Goal: Transaction & Acquisition: Purchase product/service

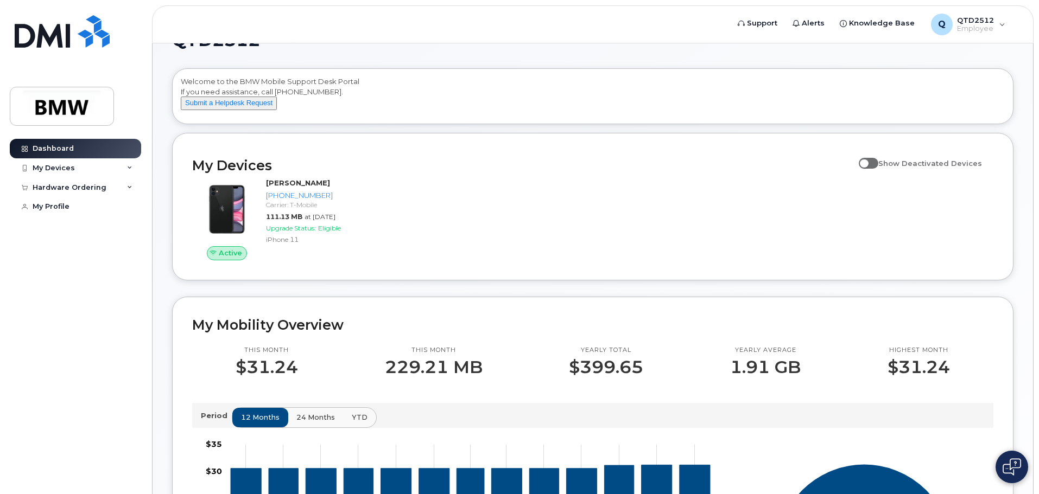
scroll to position [5, 0]
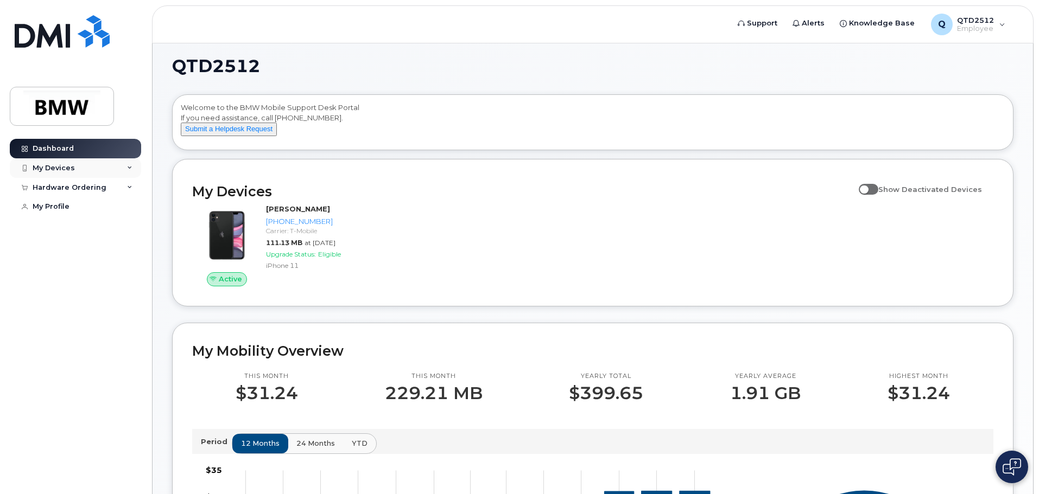
click at [123, 167] on div "My Devices" at bounding box center [75, 168] width 131 height 20
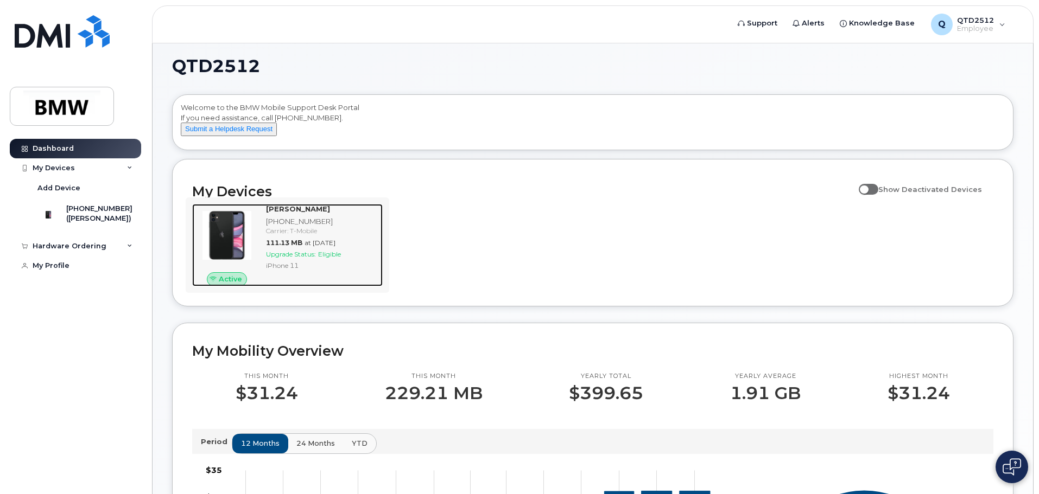
click at [306, 258] on span "Upgrade Status:" at bounding box center [291, 254] width 50 height 8
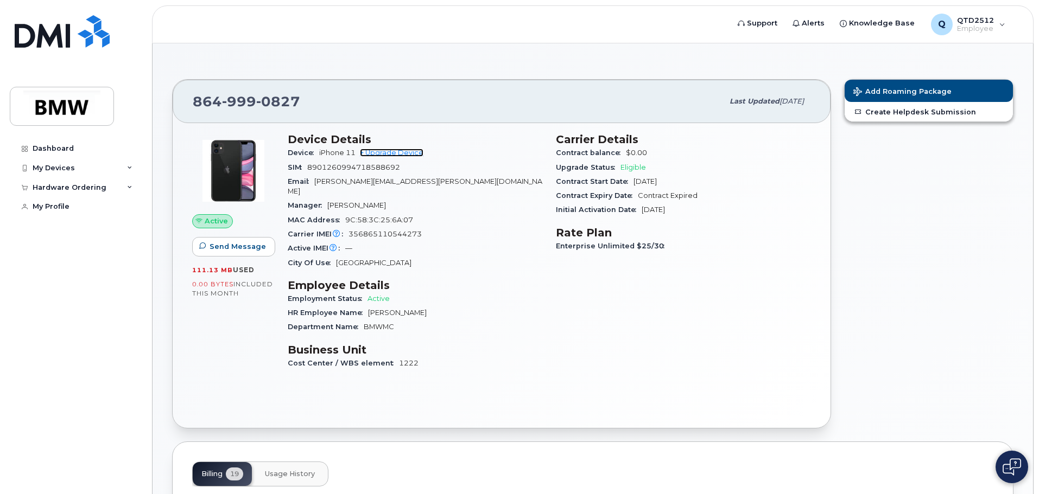
click at [399, 154] on link "+ Upgrade Device" at bounding box center [392, 153] width 64 height 8
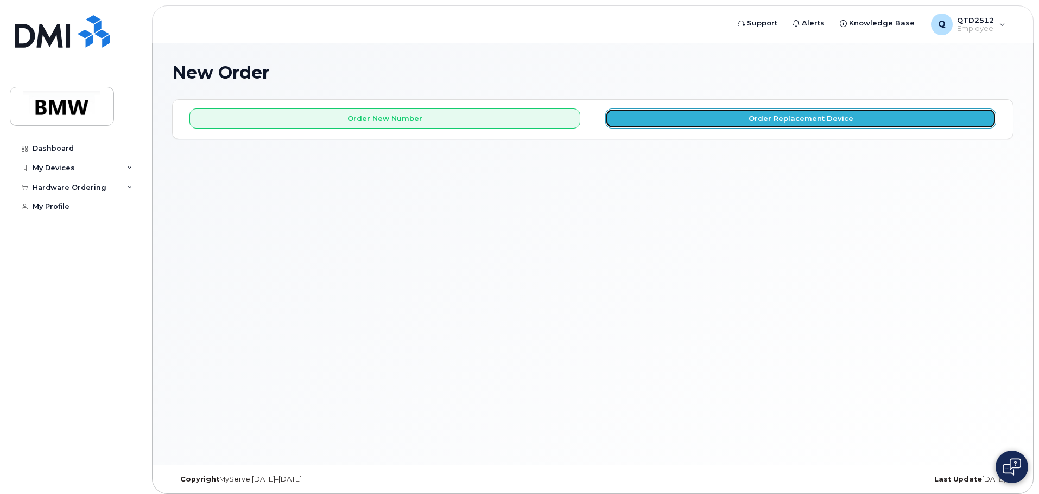
click at [721, 120] on button "Order Replacement Device" at bounding box center [800, 119] width 391 height 20
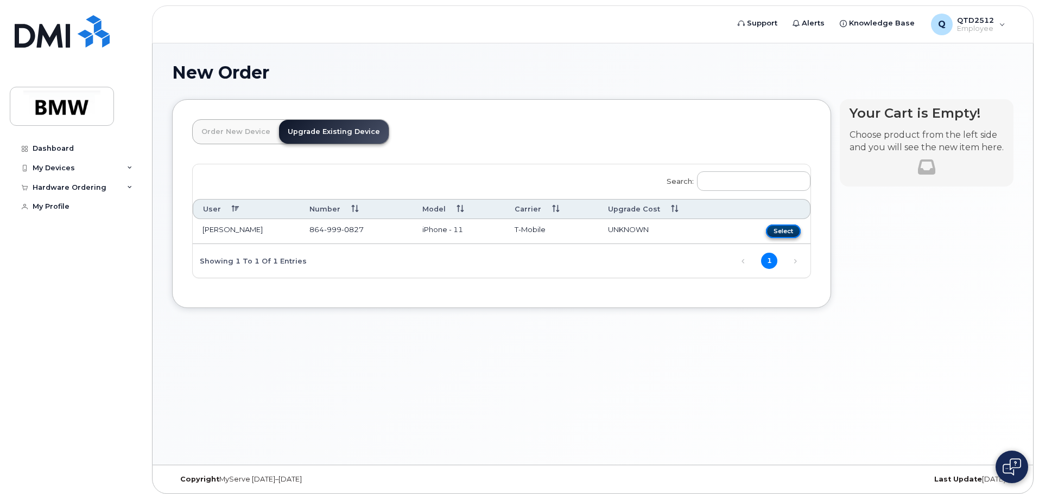
click at [786, 234] on button "Select" at bounding box center [783, 232] width 35 height 14
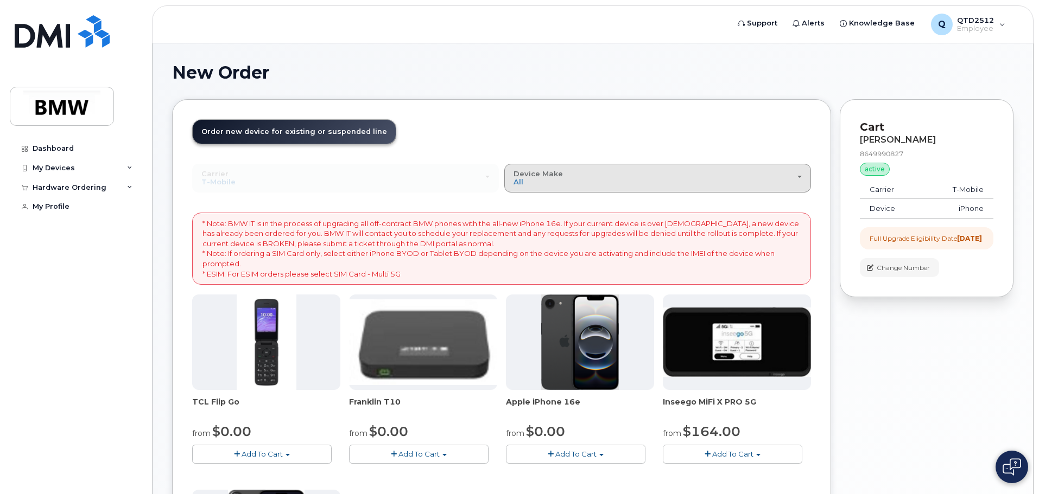
click at [800, 178] on span "button" at bounding box center [799, 177] width 4 height 2
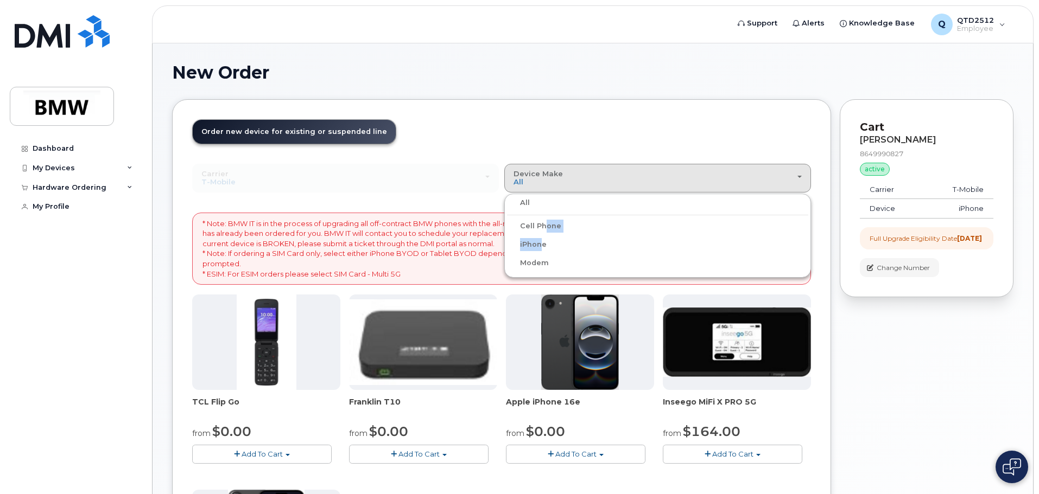
drag, startPoint x: 539, startPoint y: 223, endPoint x: 535, endPoint y: 242, distance: 19.5
click at [535, 242] on ul "All Cell Phone iPhone Modem" at bounding box center [657, 236] width 307 height 84
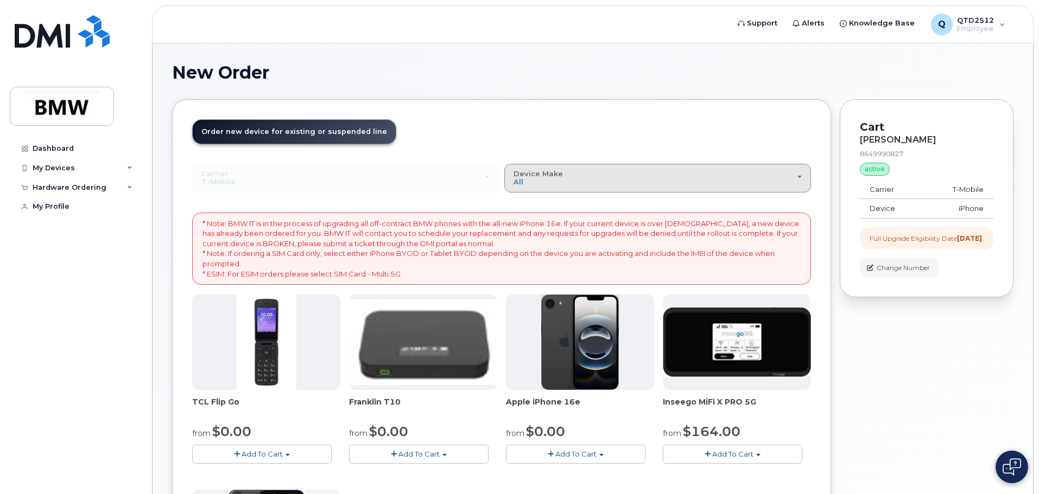
click at [537, 187] on button "Device Make All Cell Phone iPhone Modem" at bounding box center [657, 178] width 307 height 28
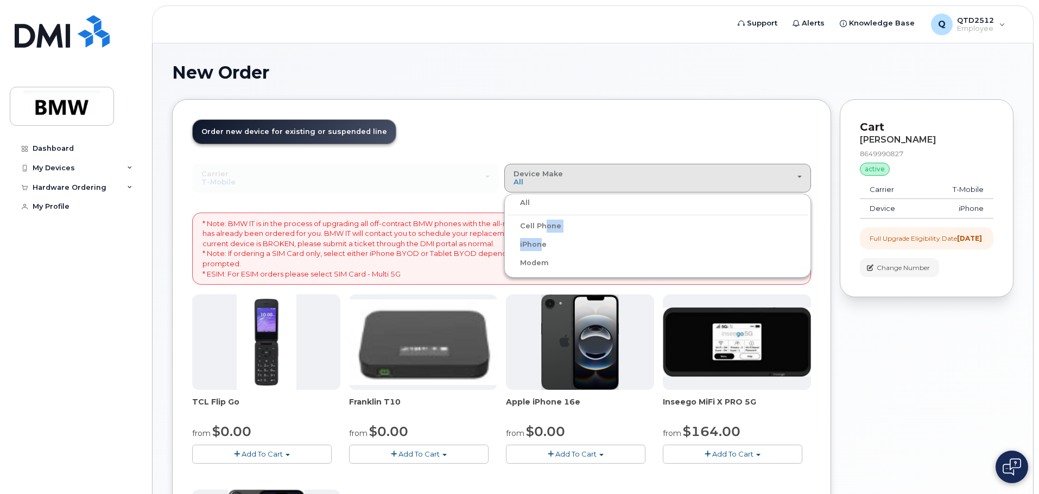
click at [538, 245] on label "iPhone" at bounding box center [527, 244] width 40 height 13
click at [0, 0] on input "iPhone" at bounding box center [0, 0] width 0 height 0
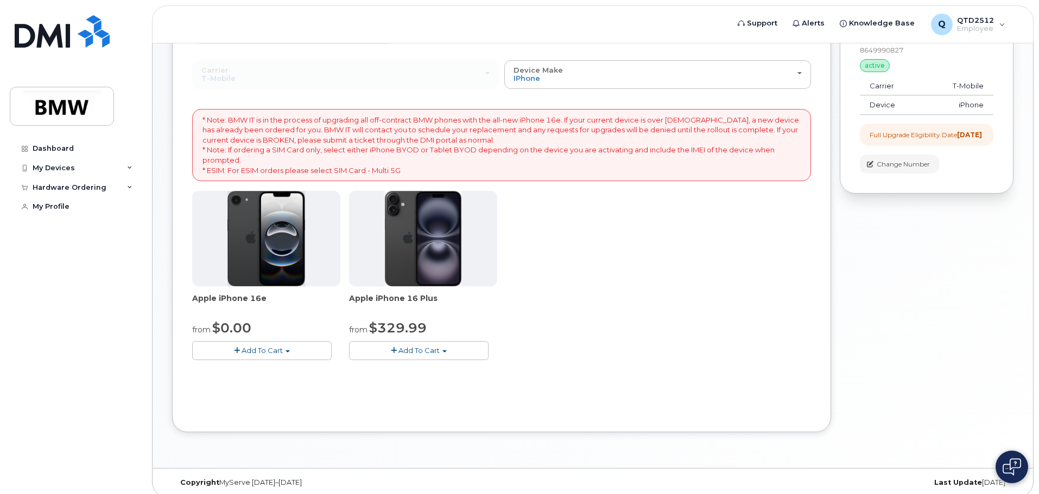
scroll to position [112, 0]
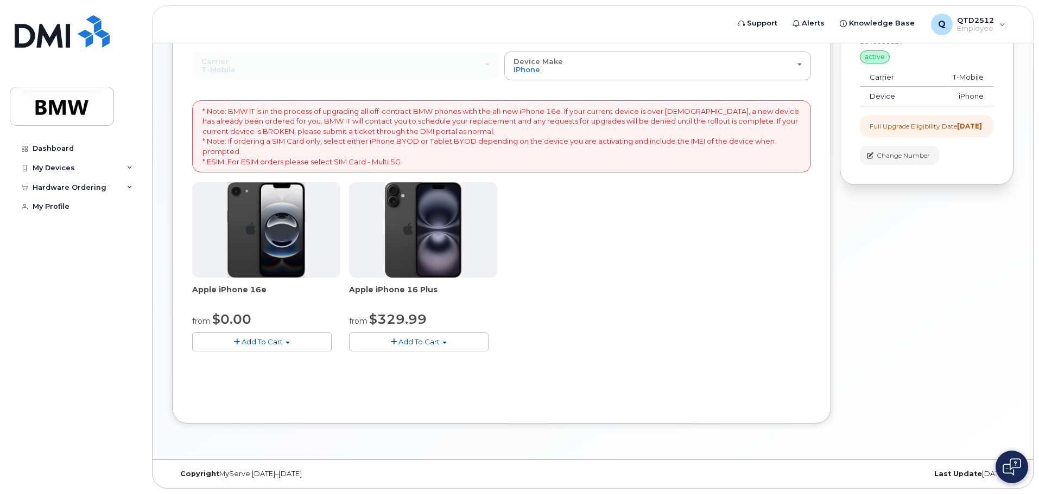
click at [259, 231] on img at bounding box center [266, 230] width 78 height 96
click at [255, 345] on span "Add To Cart" at bounding box center [262, 342] width 41 height 9
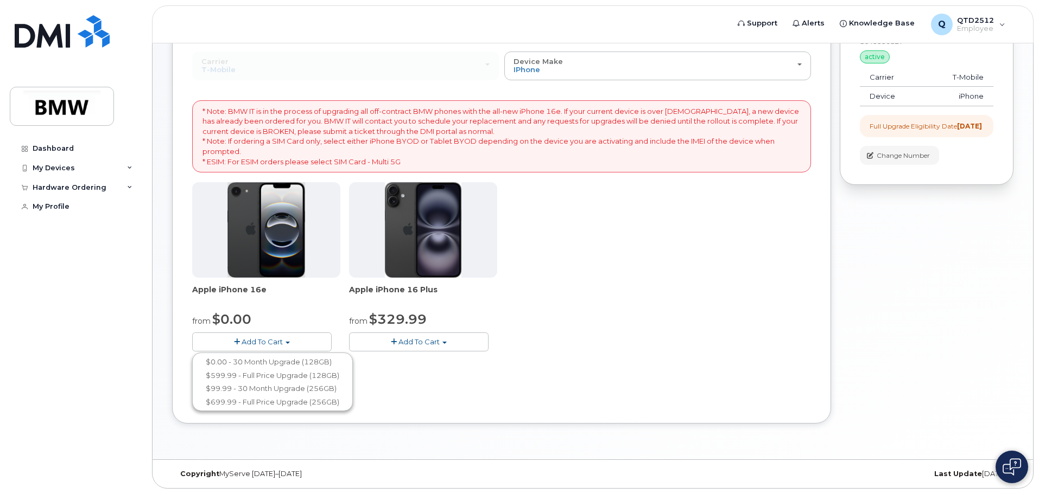
click at [492, 382] on div "Carrier Bell T-Mobile Bell T-Mobile Device Make All Cell Phone iPhone Modem All…" at bounding box center [501, 228] width 619 height 352
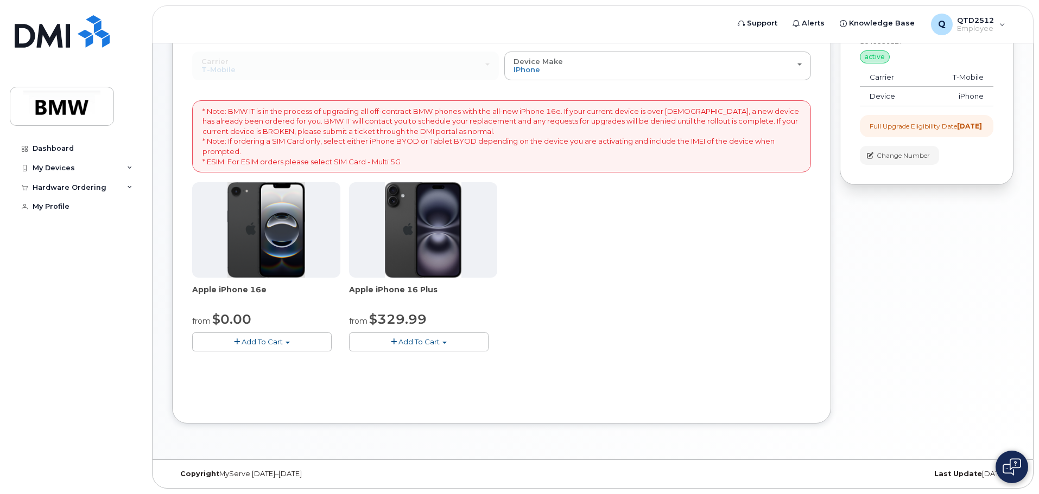
click at [269, 222] on img at bounding box center [266, 230] width 78 height 96
click at [257, 345] on span "Add To Cart" at bounding box center [262, 342] width 41 height 9
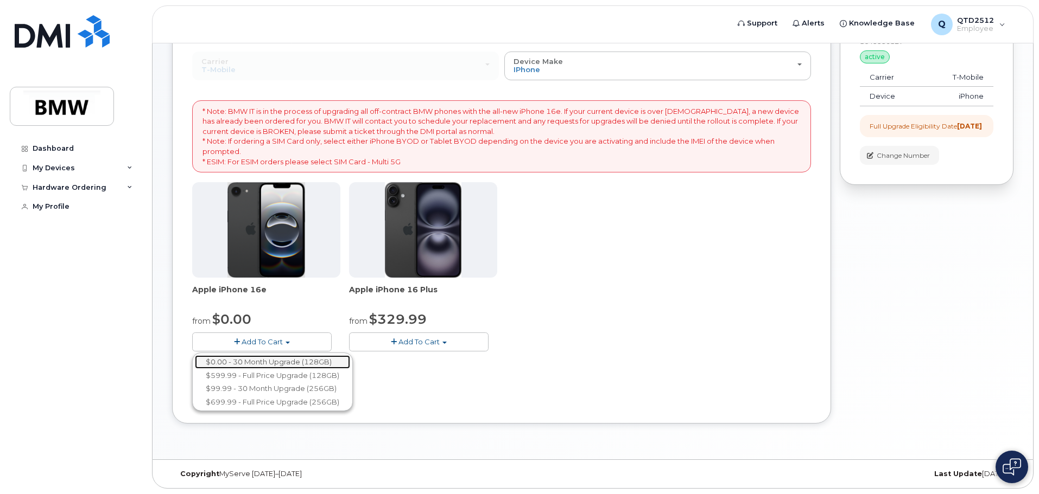
click at [271, 365] on link "$0.00 - 30 Month Upgrade (128GB)" at bounding box center [272, 363] width 155 height 14
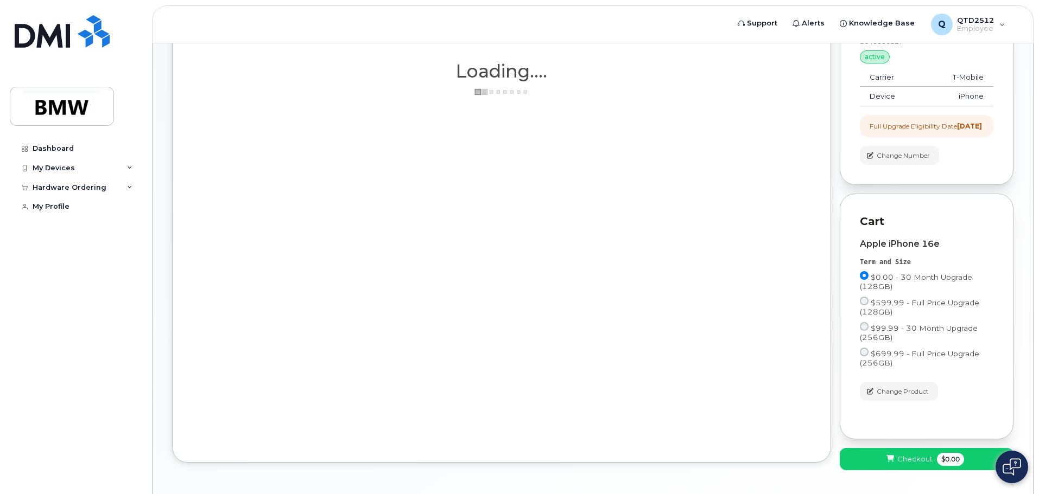
click at [271, 365] on div "Order New Device Upgrade Existing Device Order new device and new line Order ne…" at bounding box center [501, 225] width 659 height 476
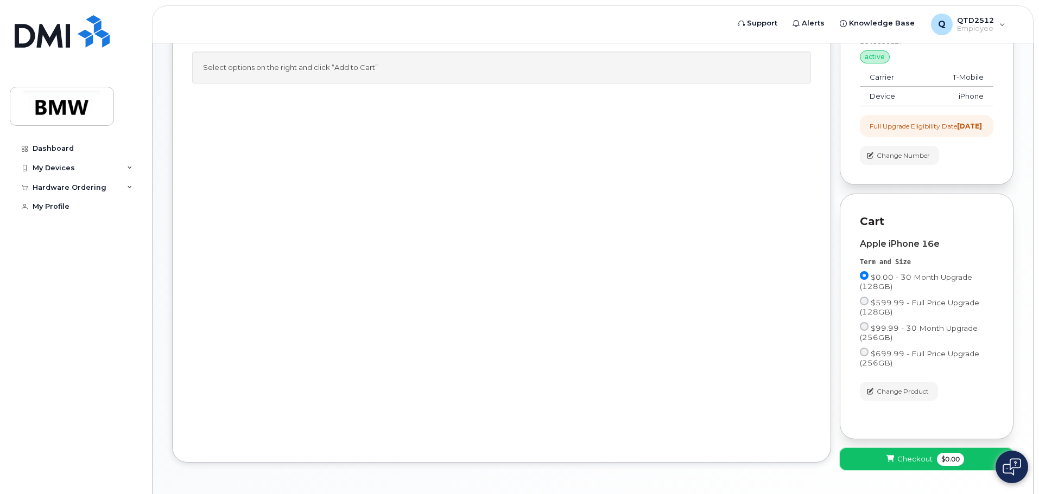
click at [914, 465] on span "Checkout" at bounding box center [914, 459] width 35 height 10
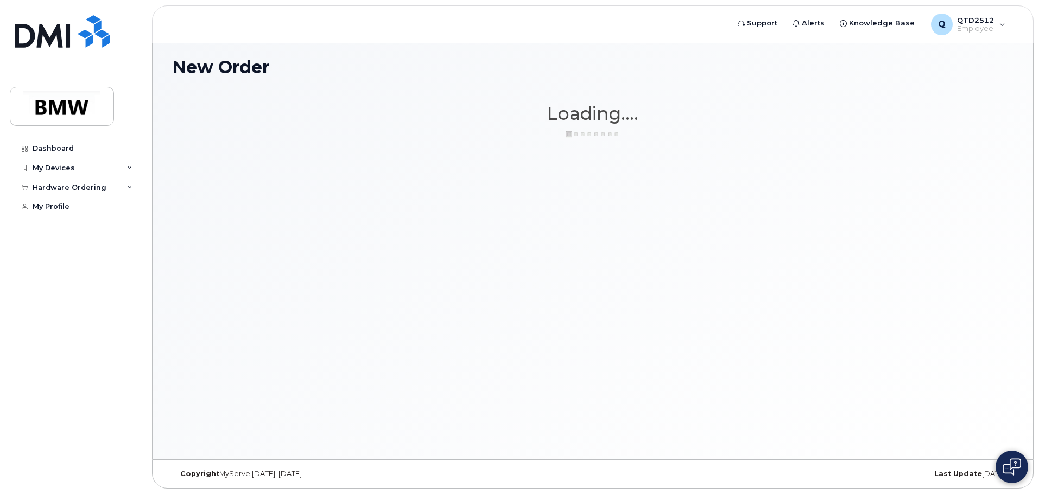
scroll to position [5, 0]
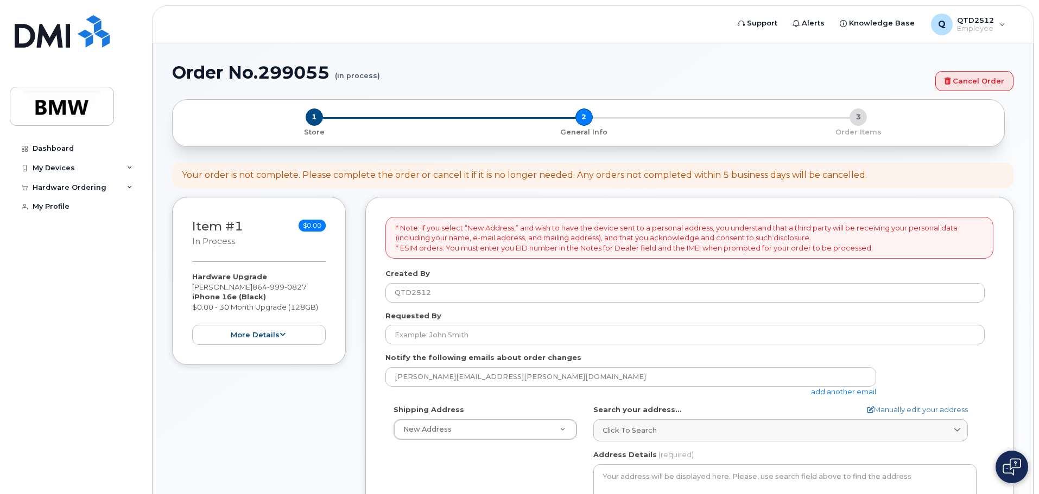
select select
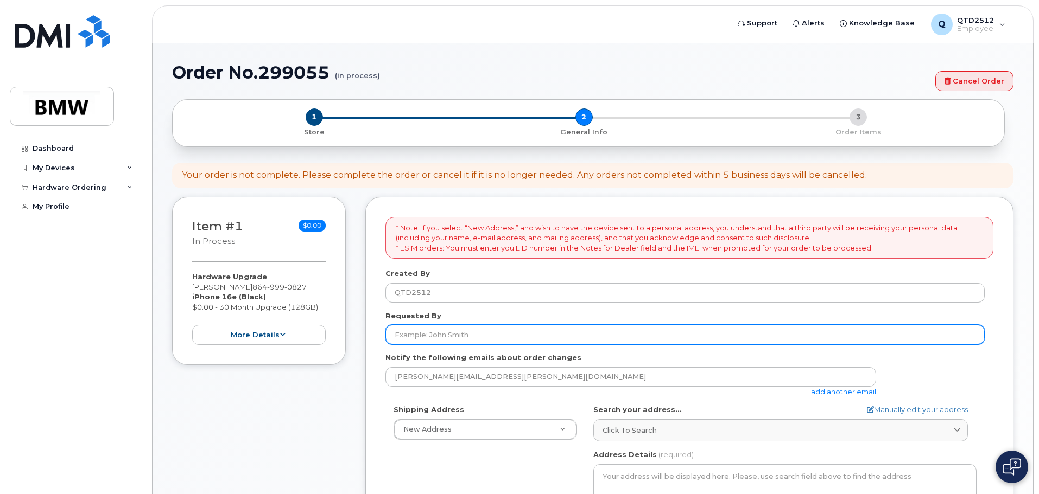
click at [477, 333] on input "Requested By" at bounding box center [684, 335] width 599 height 20
type input "K"
type input "[PERSON_NAME]"
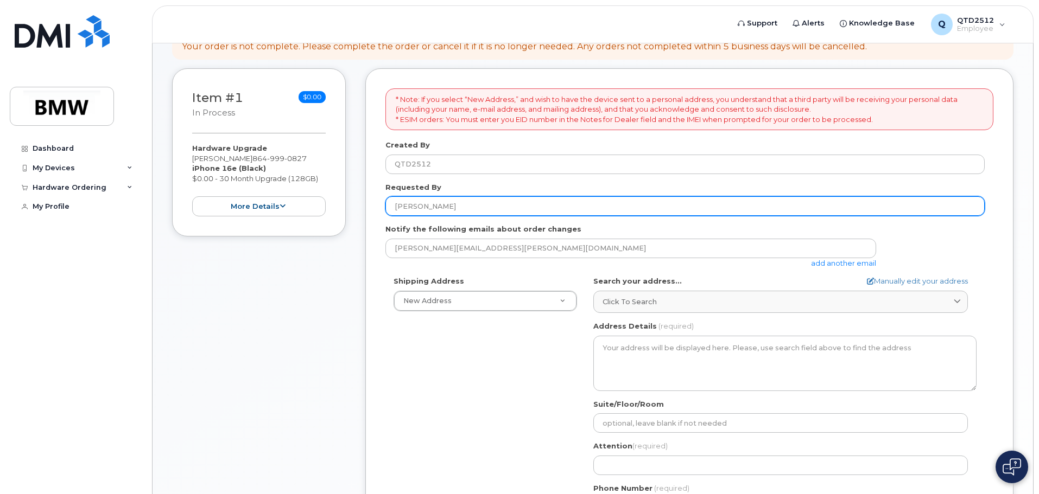
scroll to position [119, 0]
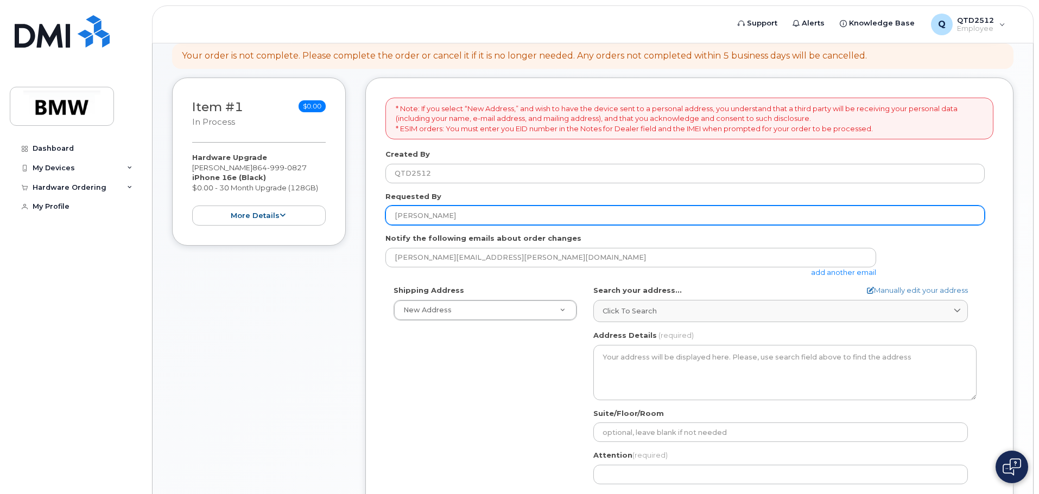
drag, startPoint x: 447, startPoint y: 215, endPoint x: 392, endPoint y: 212, distance: 55.0
click at [392, 212] on input "Keith Moses" at bounding box center [684, 216] width 599 height 20
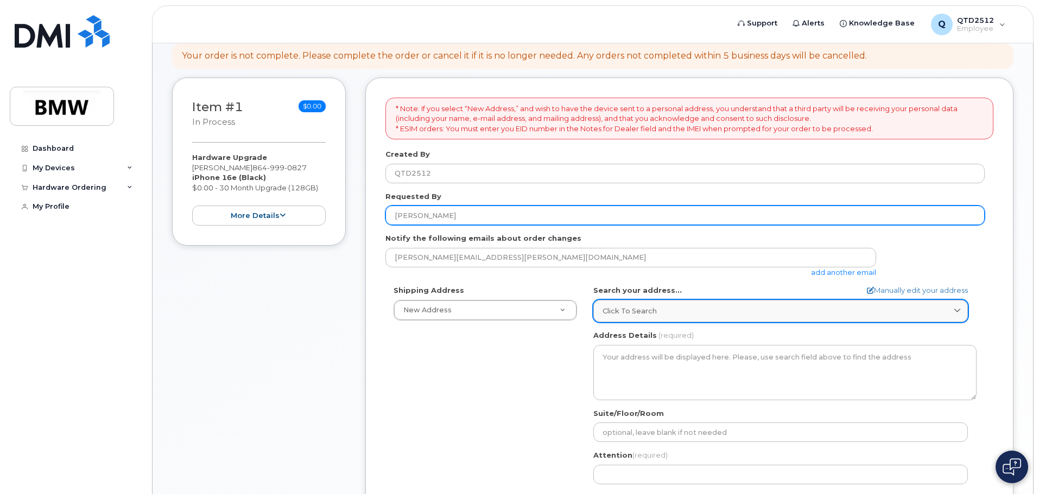
type input "[PERSON_NAME]"
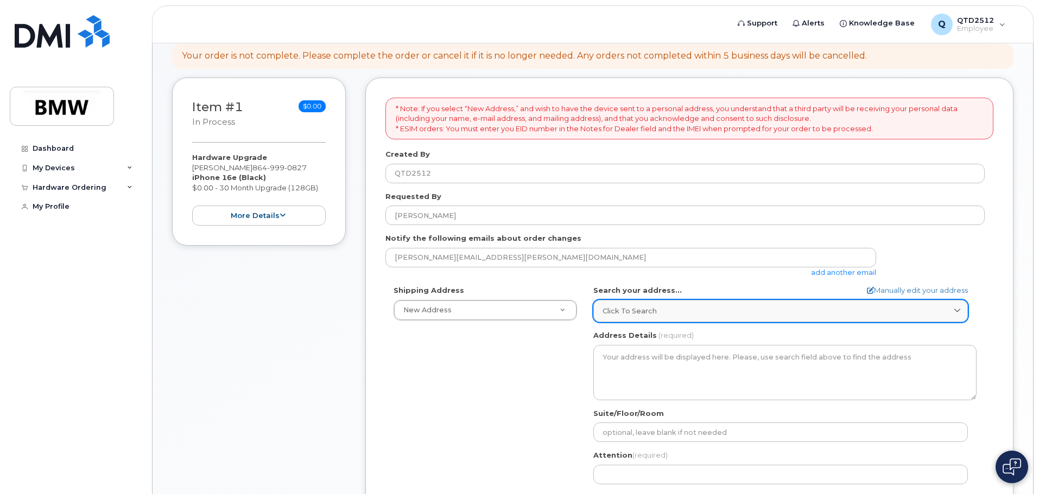
click at [633, 314] on span "Click to search" at bounding box center [630, 311] width 54 height 10
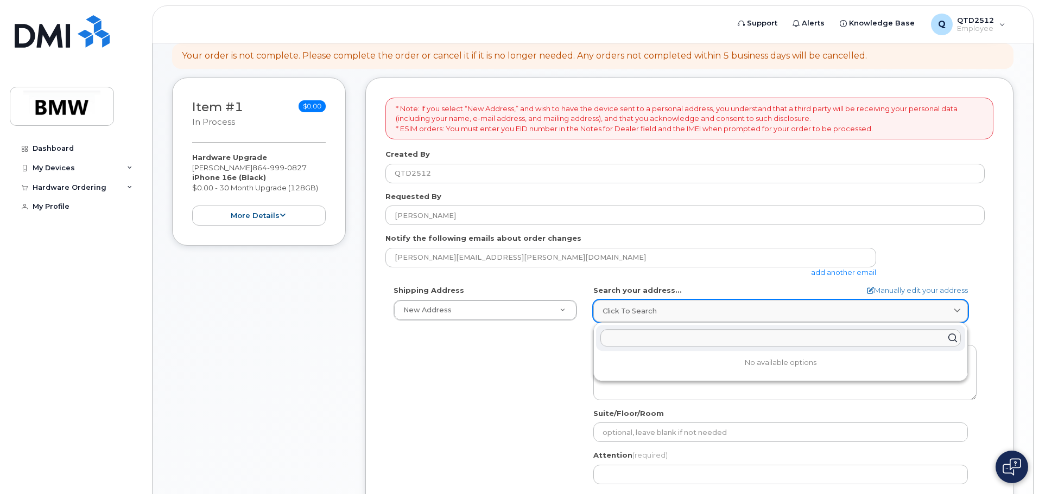
click at [629, 309] on span "Click to search" at bounding box center [630, 311] width 54 height 10
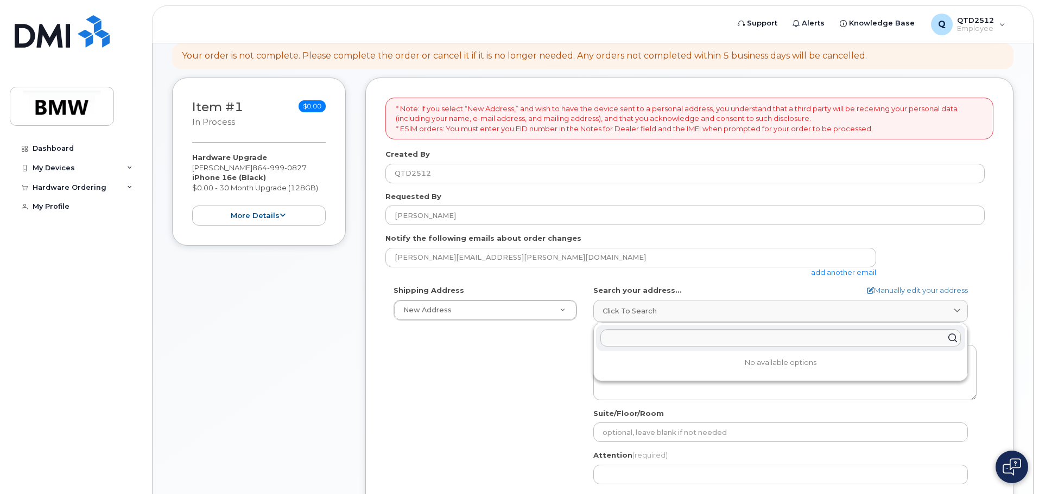
click at [554, 344] on div "Shipping Address New Address New Address BMW MC Plant BMW North America Financi…" at bounding box center [684, 410] width 599 height 249
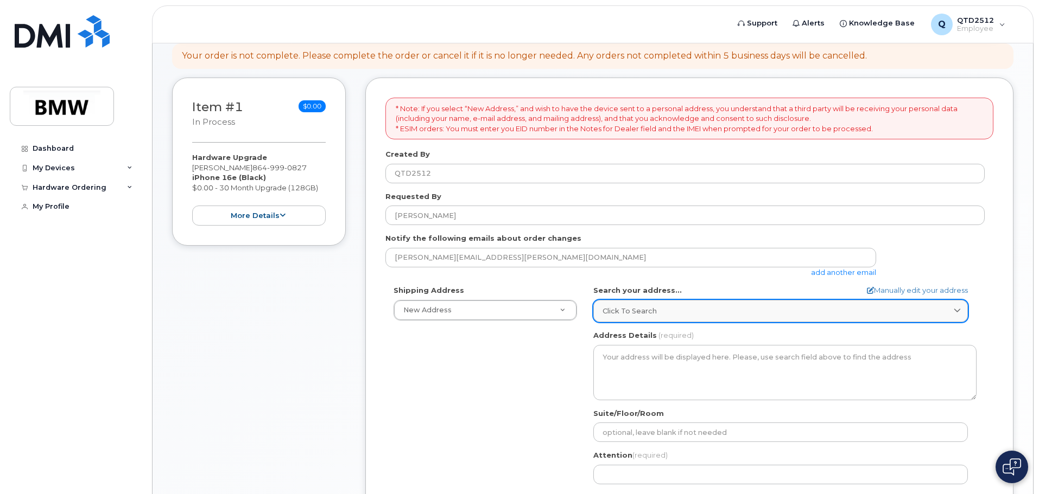
click at [958, 309] on icon at bounding box center [957, 311] width 7 height 7
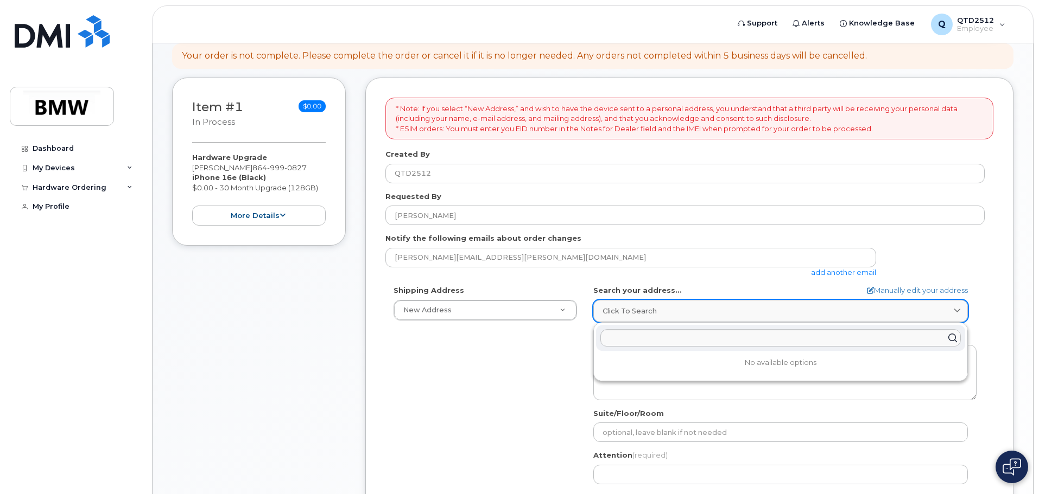
click at [958, 309] on icon at bounding box center [957, 311] width 7 height 7
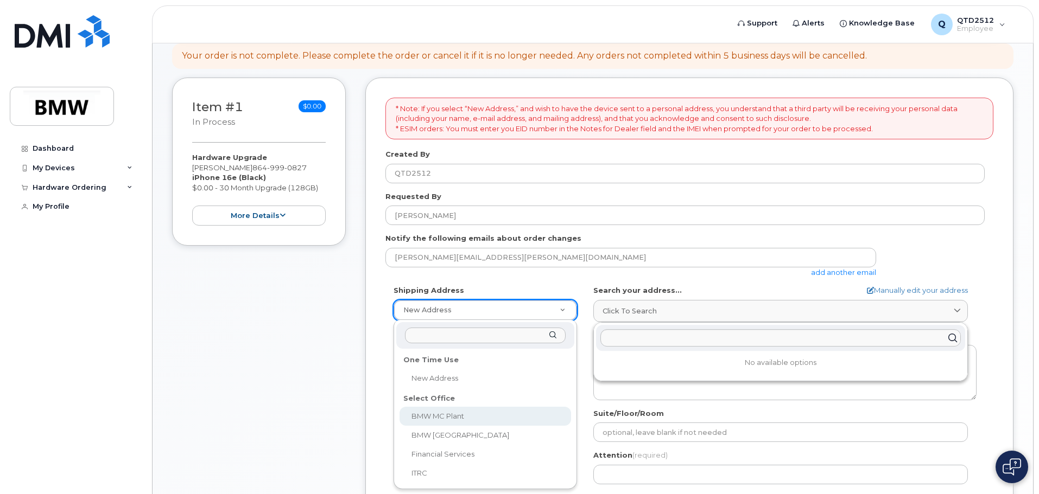
select select
type textarea "1400 Highway 101 S GREER SC 29651-6731 UNITED STATES Greer South Carolina 29651…"
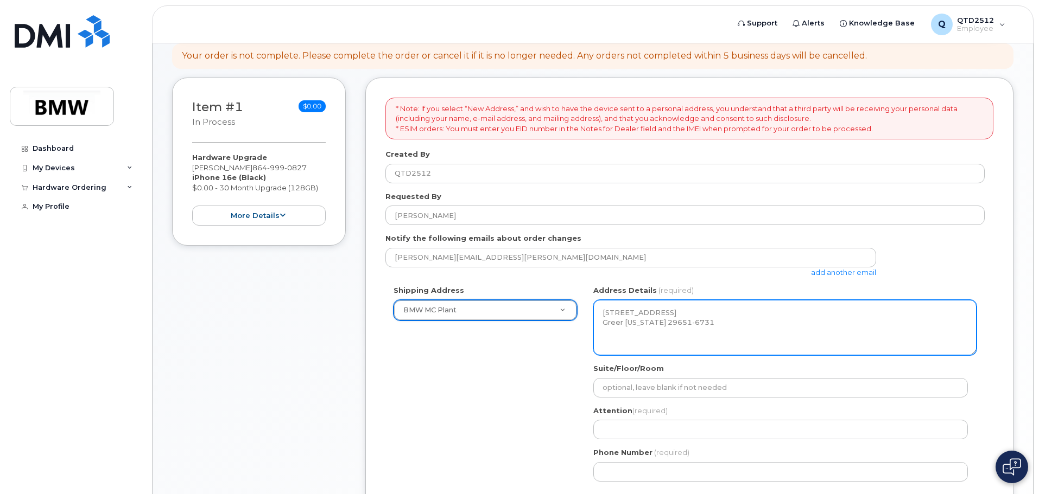
click at [663, 328] on textarea "1400 Highway 101 S GREER SC 29651-6731 UNITED STATES Greer South Carolina 29651…" at bounding box center [784, 327] width 383 height 55
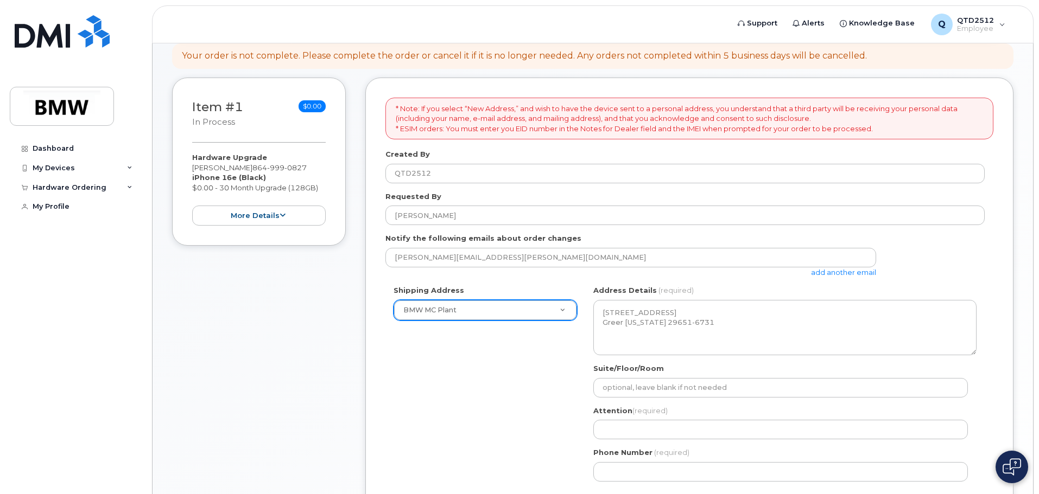
click at [544, 378] on div "Shipping Address BMW MC Plant New Address BMW MC Plant BMW North America Financ…" at bounding box center [684, 388] width 599 height 204
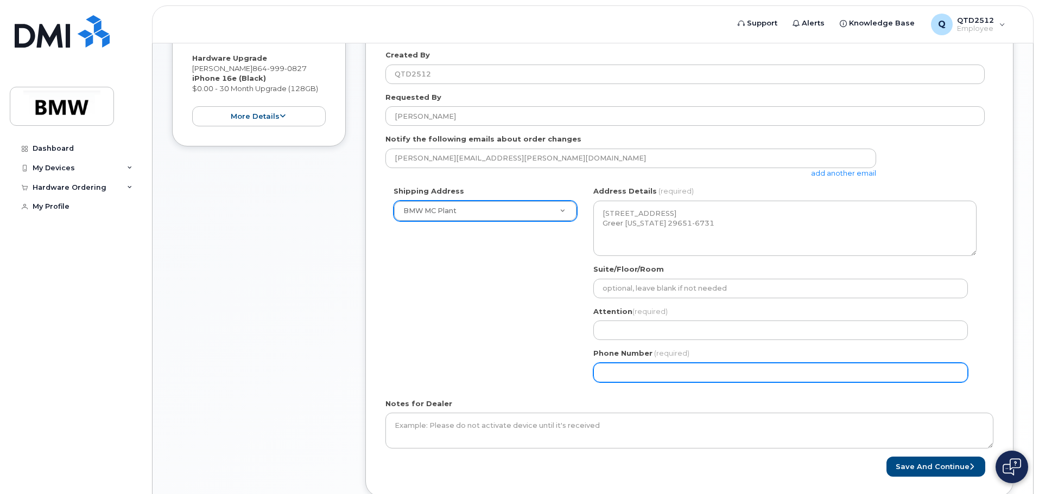
scroll to position [228, 0]
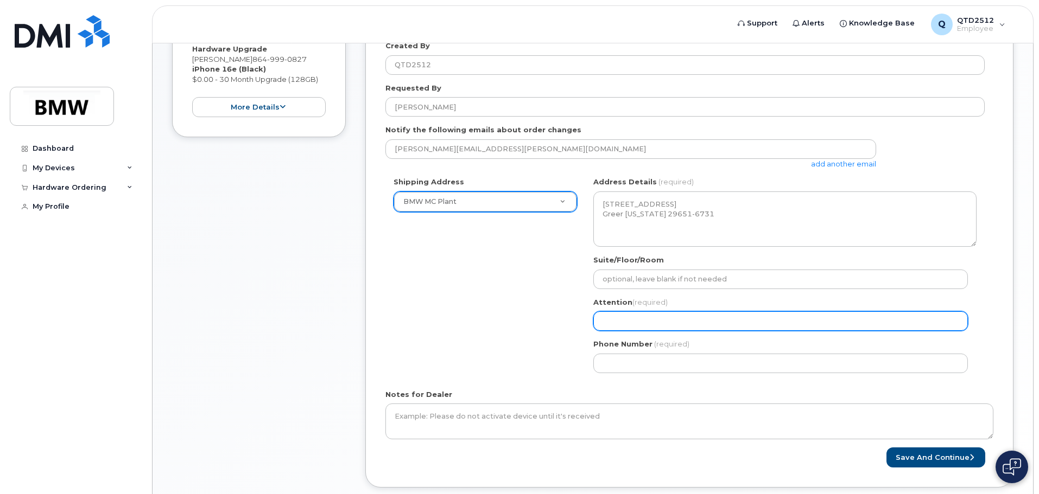
paste input "Keith Moses"
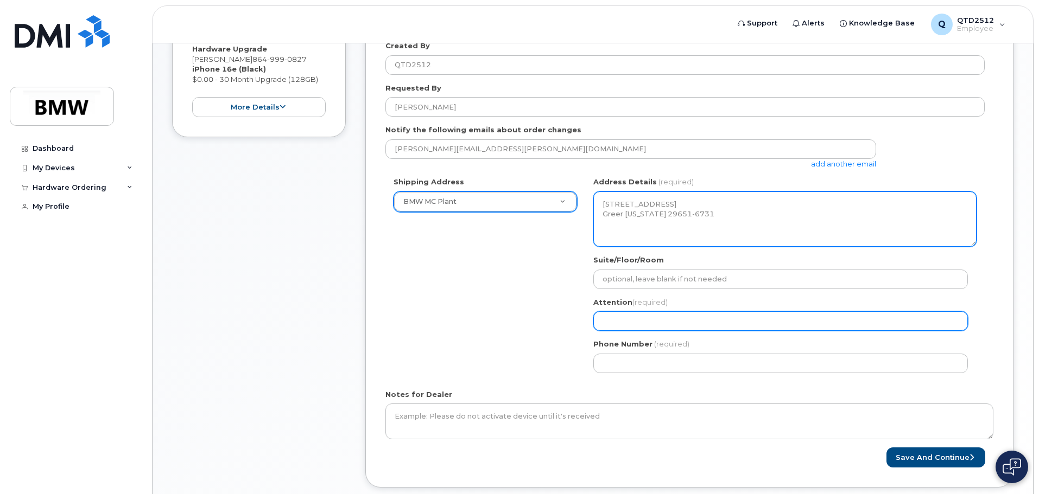
select select
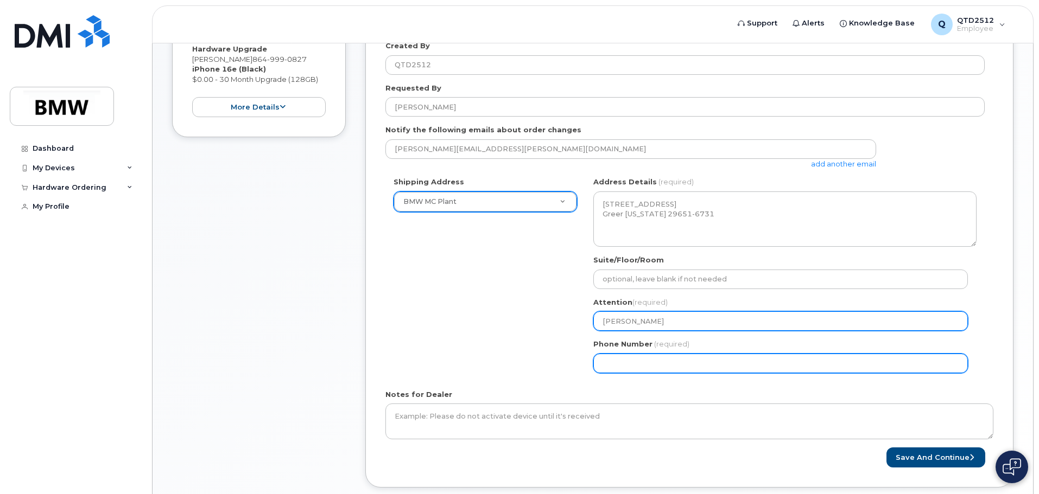
type input "Keith Moses"
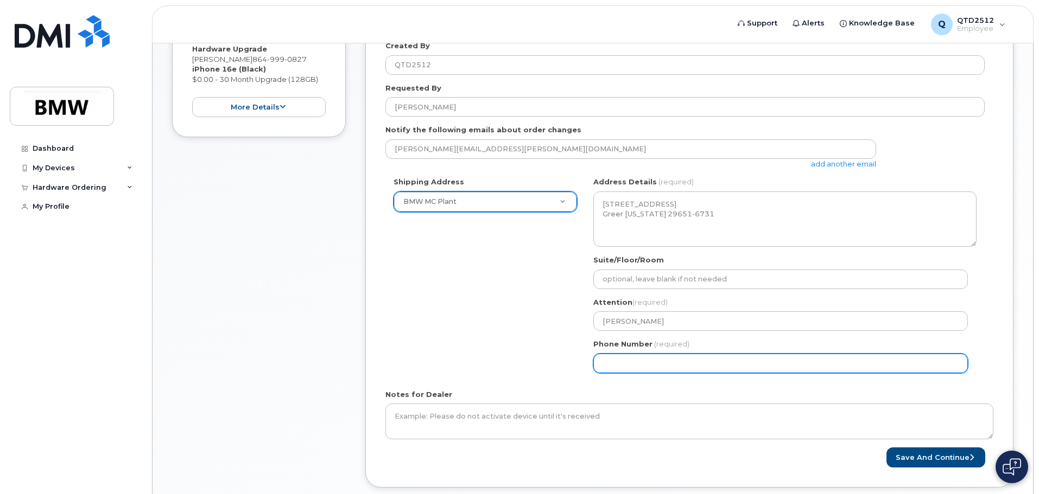
click at [655, 370] on input "Phone Number" at bounding box center [780, 364] width 375 height 20
select select
type input "64"
click at [605, 363] on input "Phone Number" at bounding box center [780, 364] width 375 height 20
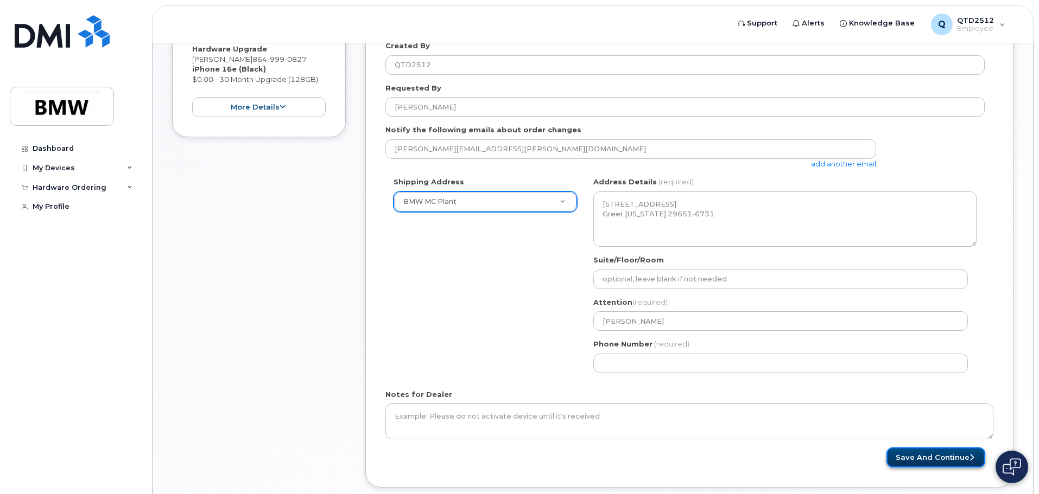
click at [955, 460] on button "Save and Continue" at bounding box center [935, 458] width 99 height 20
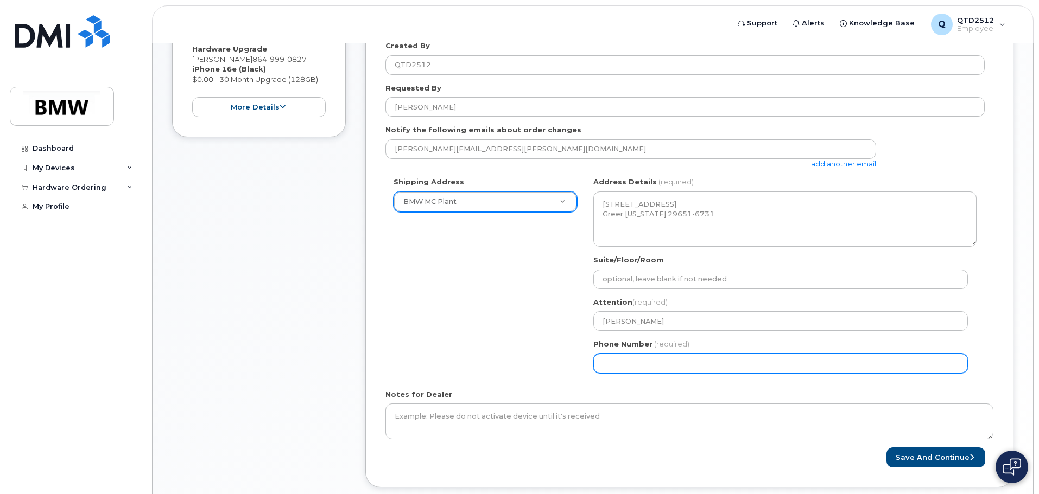
click at [691, 362] on input "Phone Number" at bounding box center [780, 364] width 375 height 20
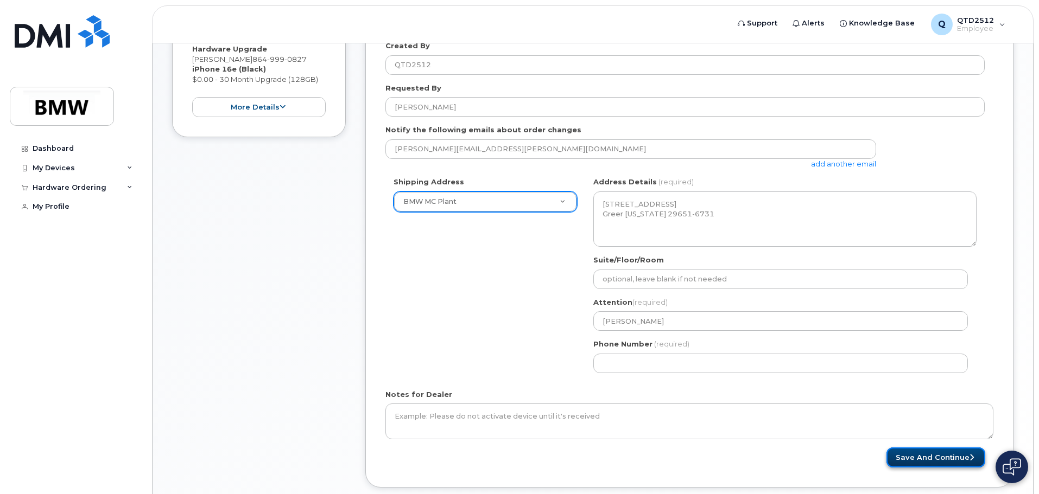
click at [918, 460] on button "Save and Continue" at bounding box center [935, 458] width 99 height 20
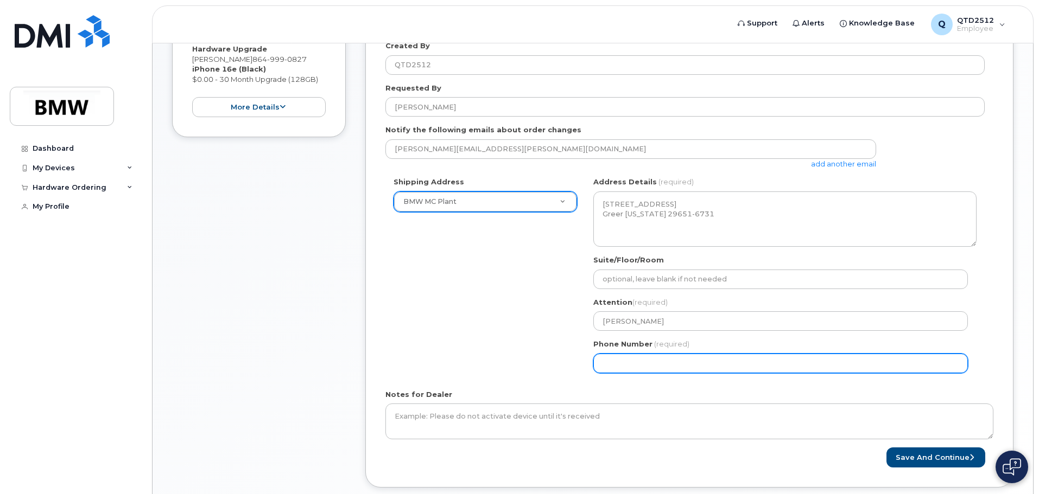
click at [694, 371] on input "Phone Number" at bounding box center [780, 364] width 375 height 20
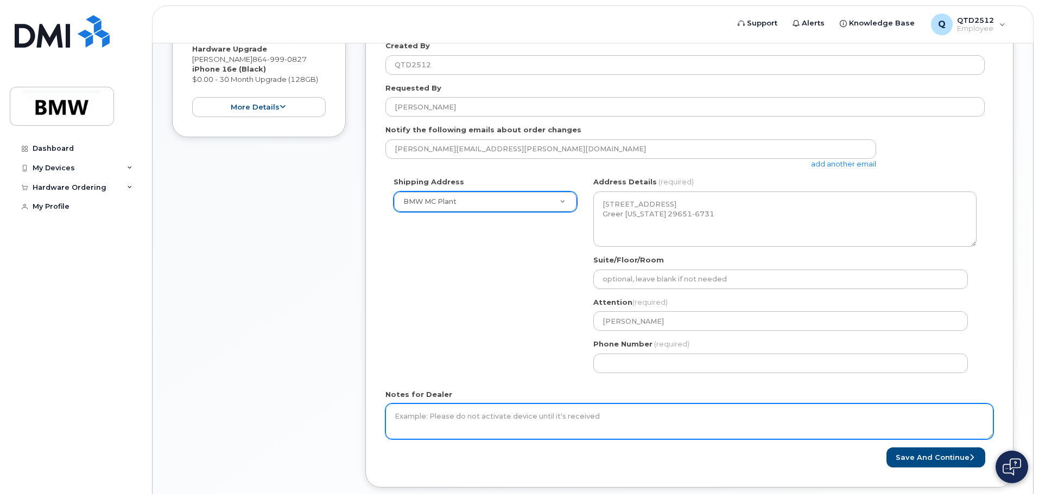
click at [608, 418] on textarea "Notes for Dealer" at bounding box center [689, 422] width 608 height 36
type textarea "8"
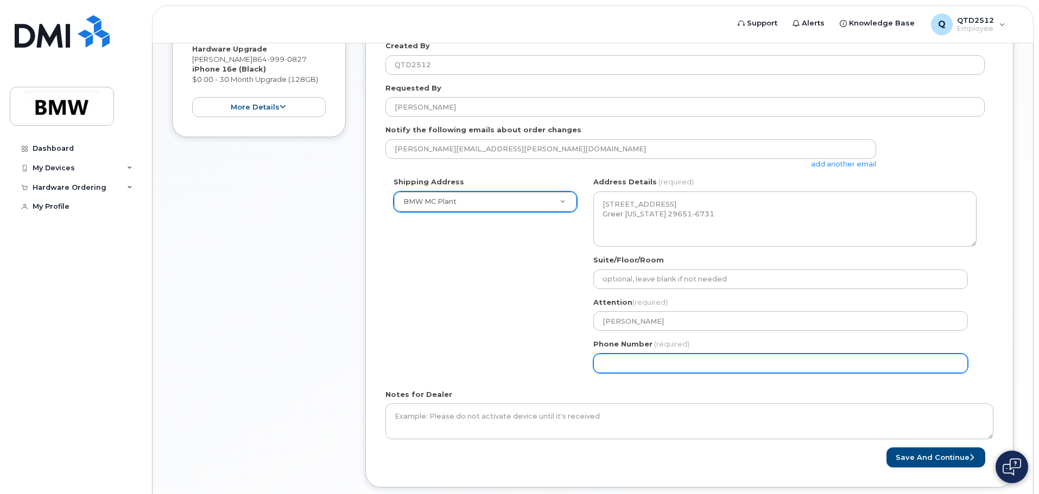
click at [663, 364] on input "Phone Number" at bounding box center [780, 364] width 375 height 20
drag, startPoint x: 663, startPoint y: 364, endPoint x: 578, endPoint y: 362, distance: 85.2
click at [578, 362] on div "Shipping Address BMW MC Plant New Address BMW MC Plant BMW North America Financ…" at bounding box center [684, 279] width 599 height 204
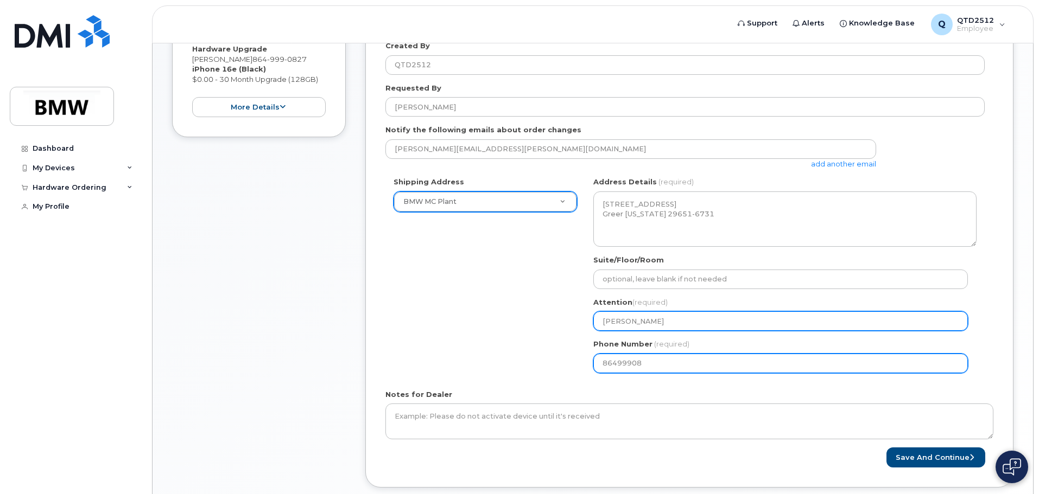
type input "864999082"
select select
type input "8649990827"
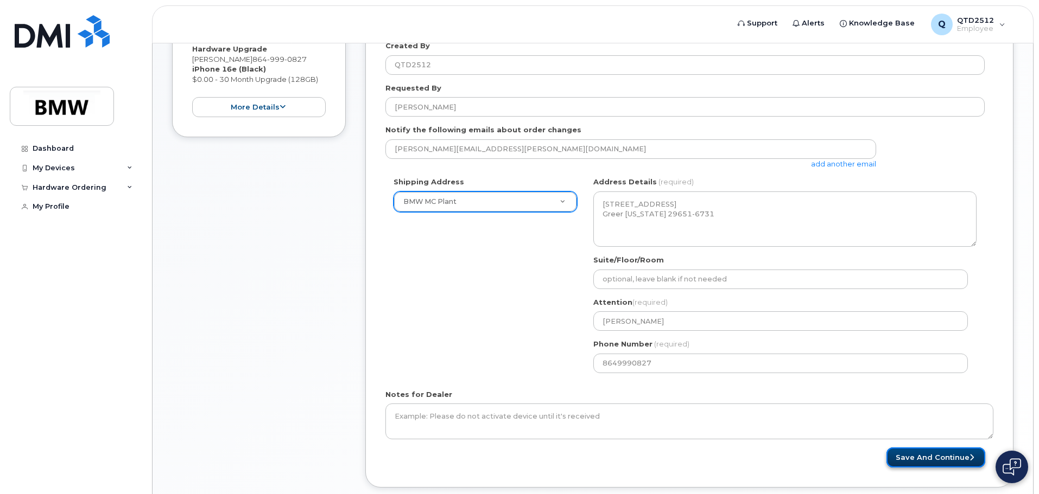
click at [921, 456] on button "Save and Continue" at bounding box center [935, 458] width 99 height 20
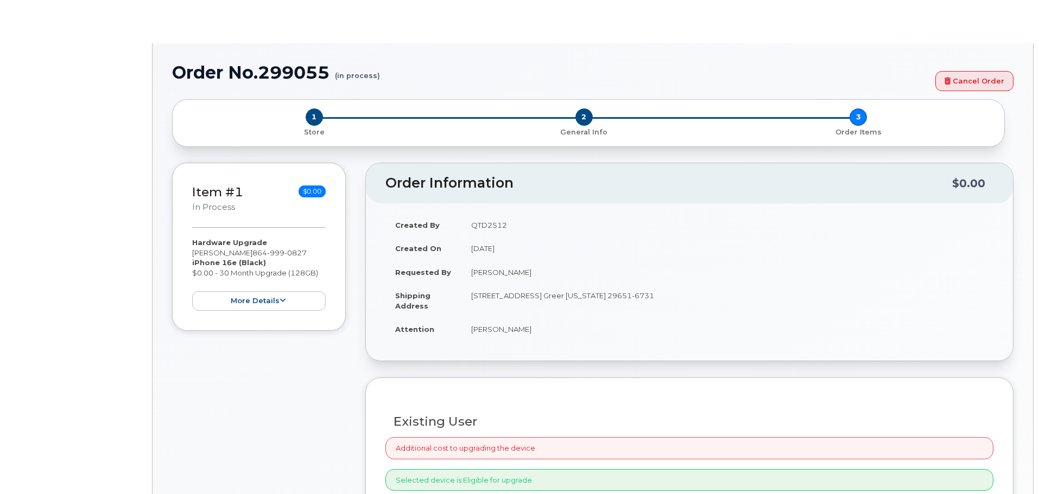
select select "2719811"
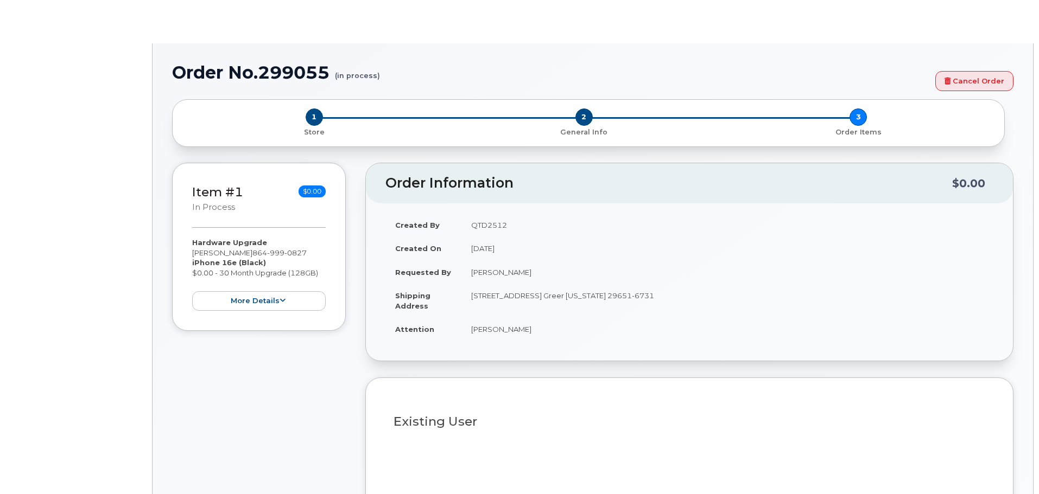
type input "1903068"
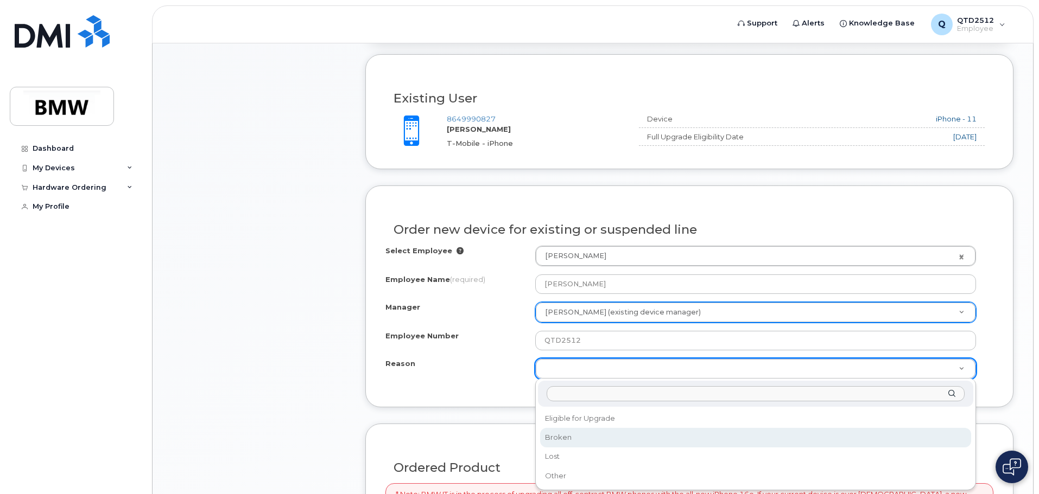
scroll to position [412, 0]
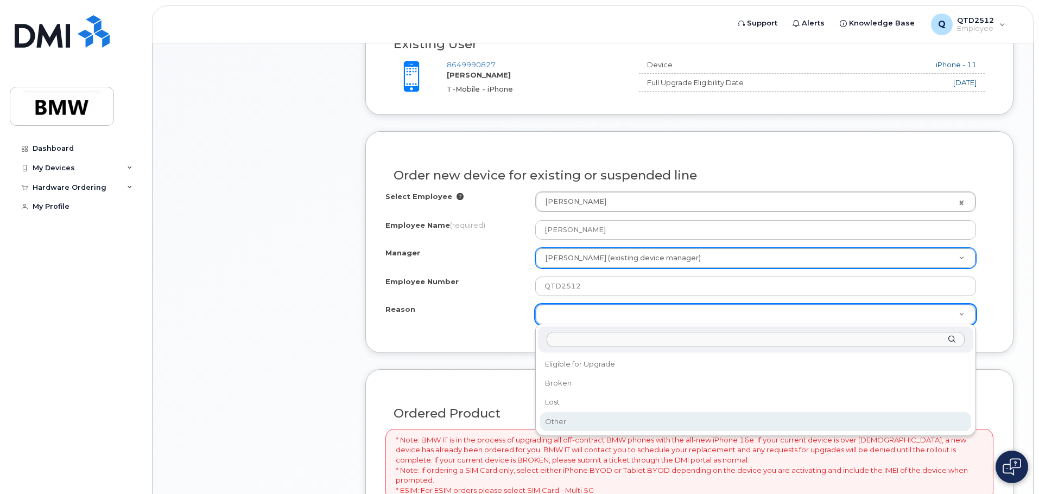
select select "other"
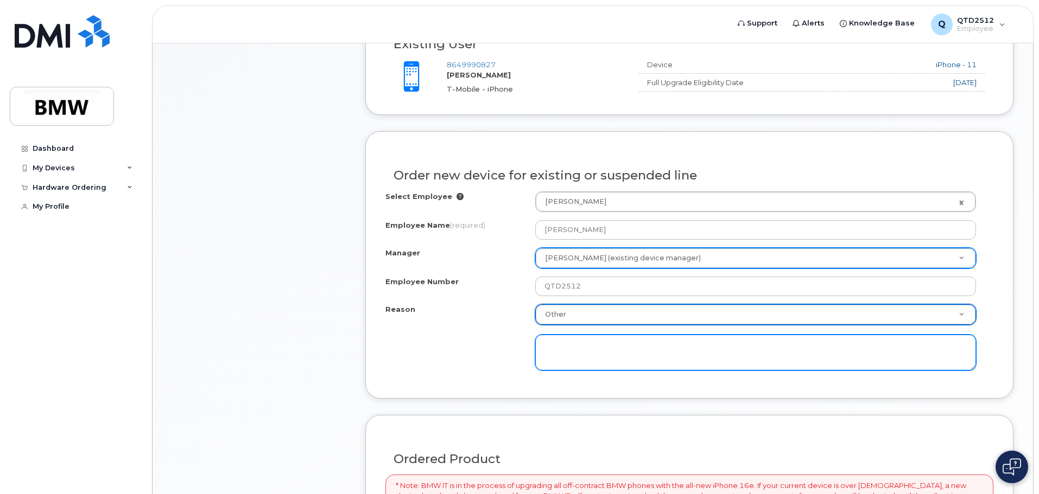
click at [568, 350] on textarea at bounding box center [755, 353] width 441 height 36
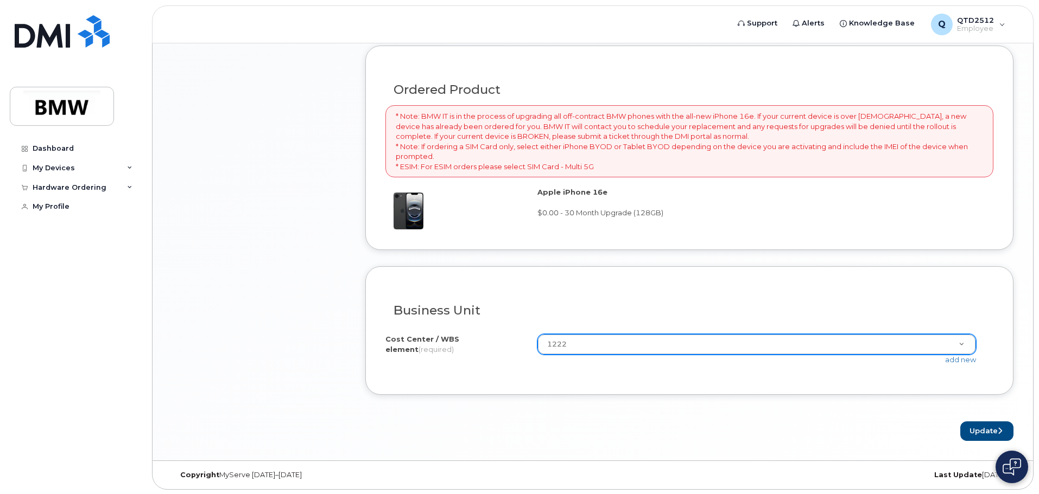
scroll to position [783, 0]
type textarea "Upgrade required"
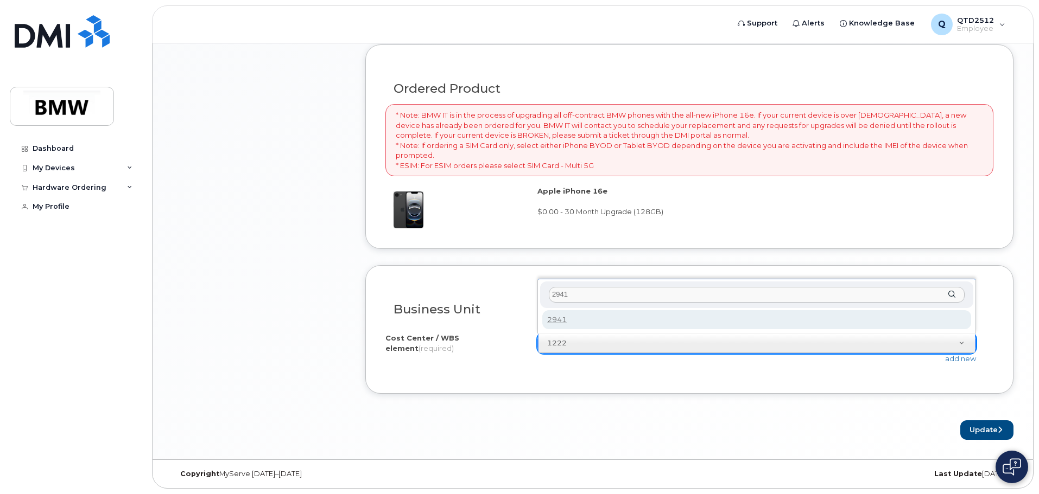
type input "2941"
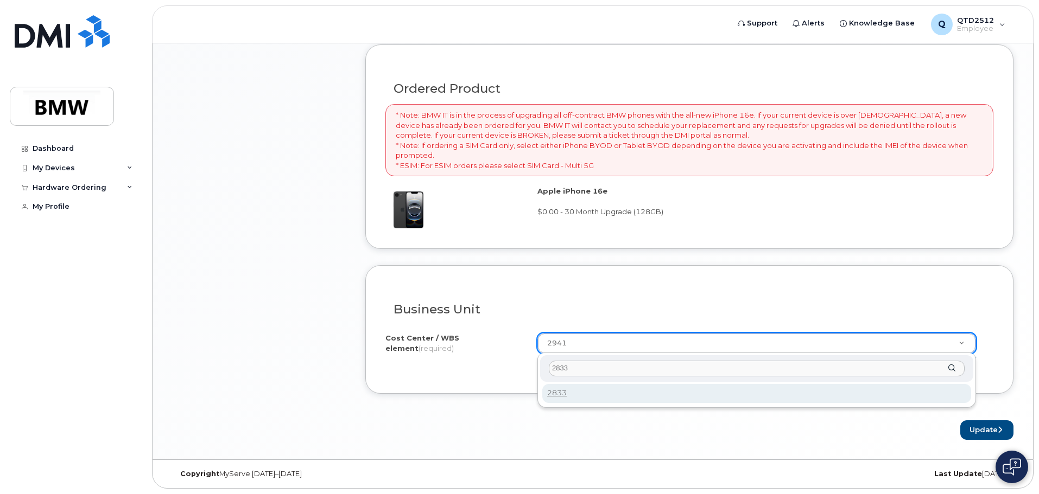
type input "2833"
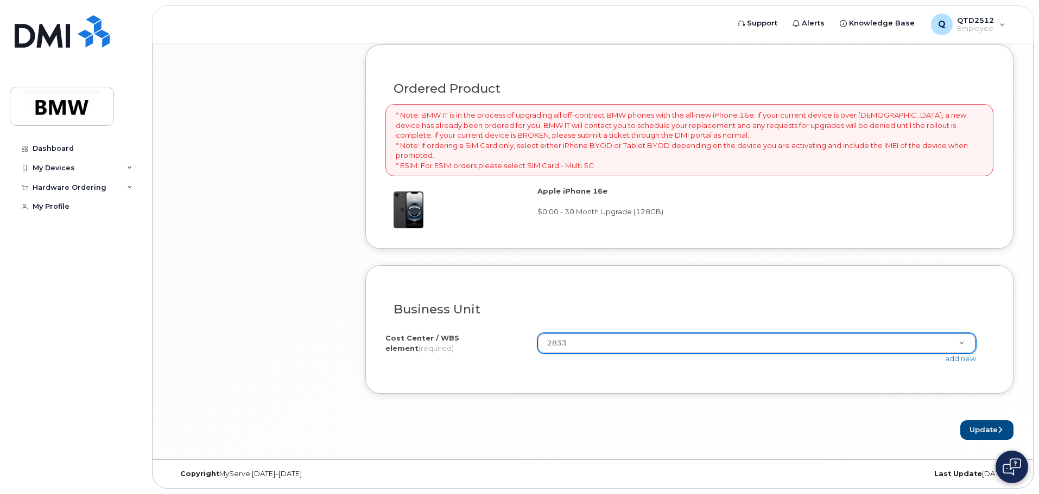
type input "2833"
click at [996, 434] on button "Update" at bounding box center [986, 431] width 53 height 20
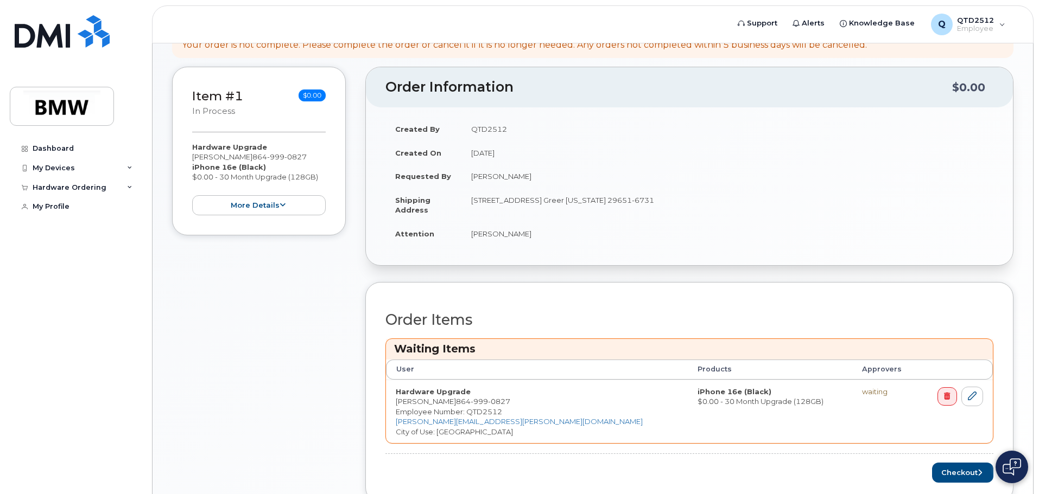
scroll to position [256, 0]
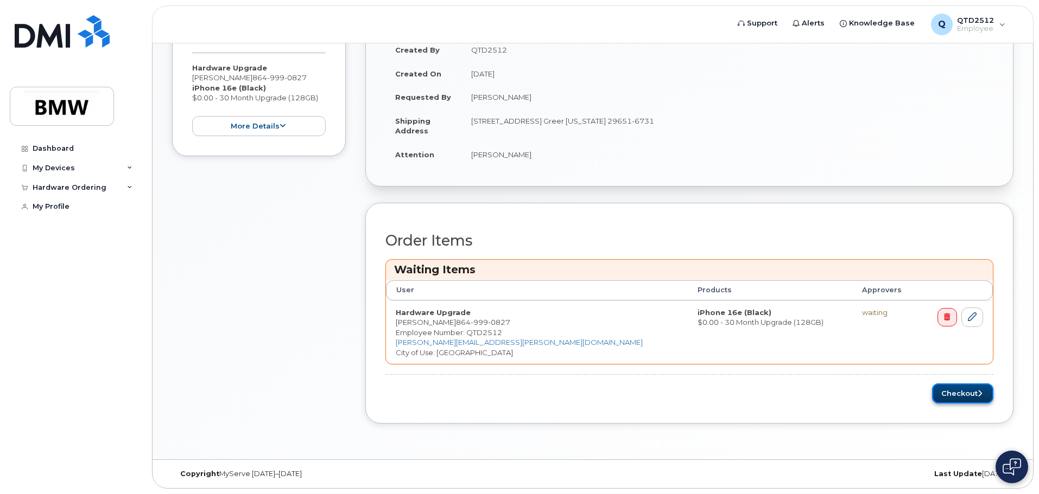
click at [956, 396] on button "Checkout" at bounding box center [962, 394] width 61 height 20
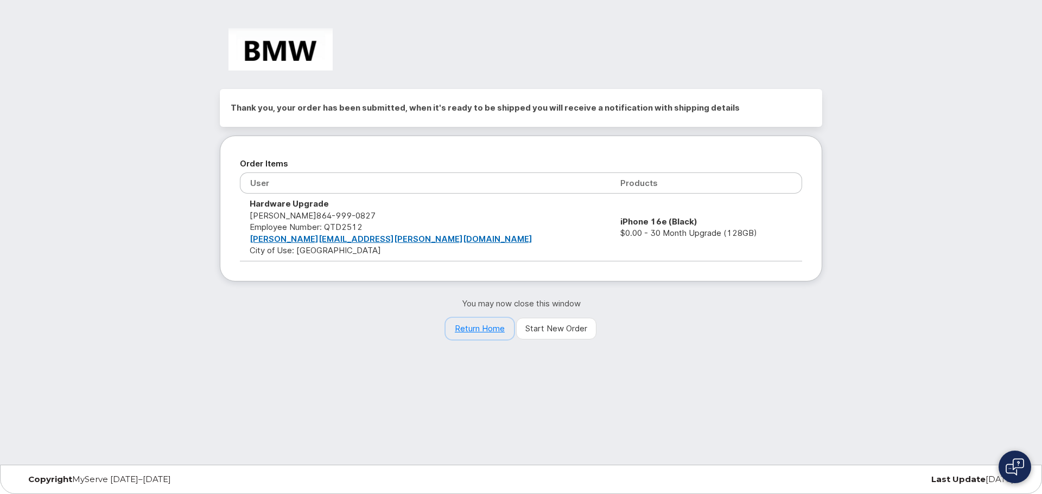
click at [467, 328] on link "Return Home" at bounding box center [480, 329] width 68 height 22
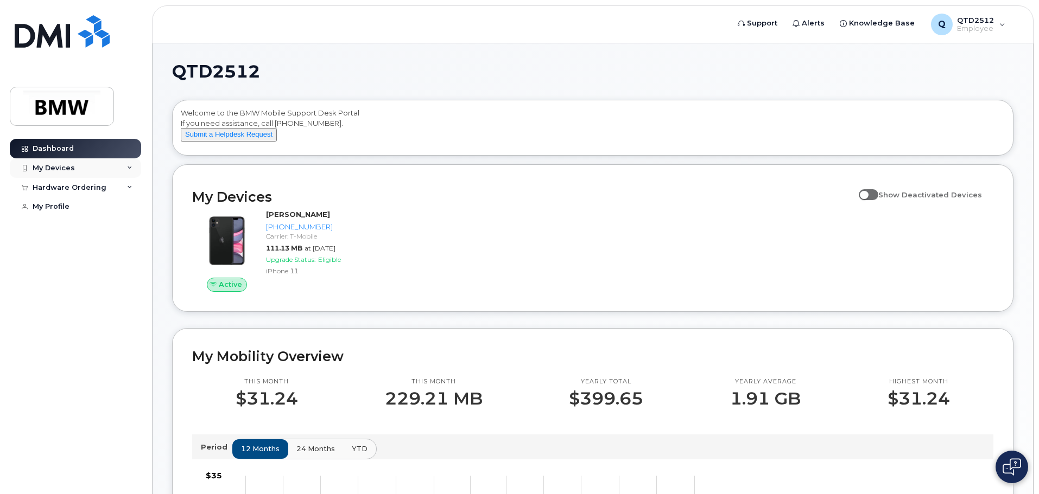
click at [126, 166] on div "My Devices" at bounding box center [75, 168] width 131 height 20
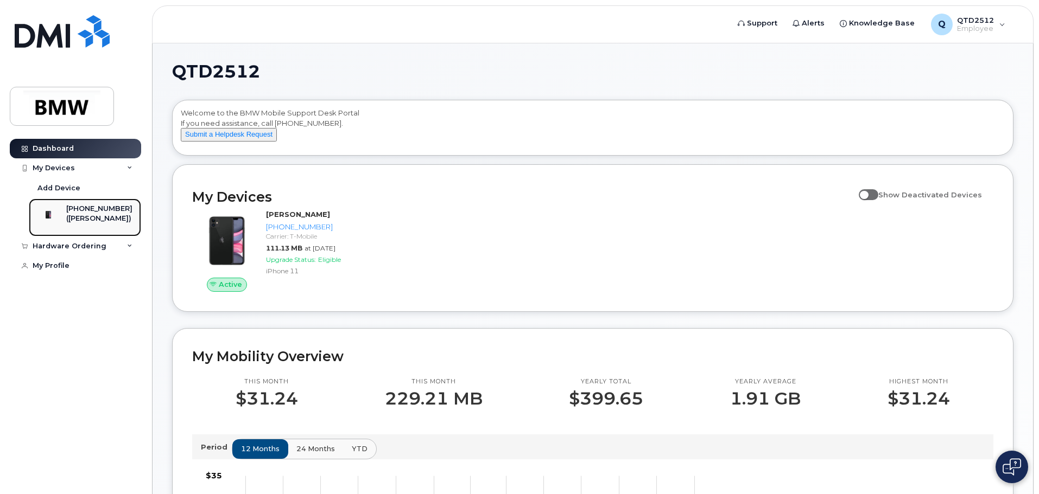
click at [94, 215] on div "([PERSON_NAME])" at bounding box center [99, 219] width 66 height 10
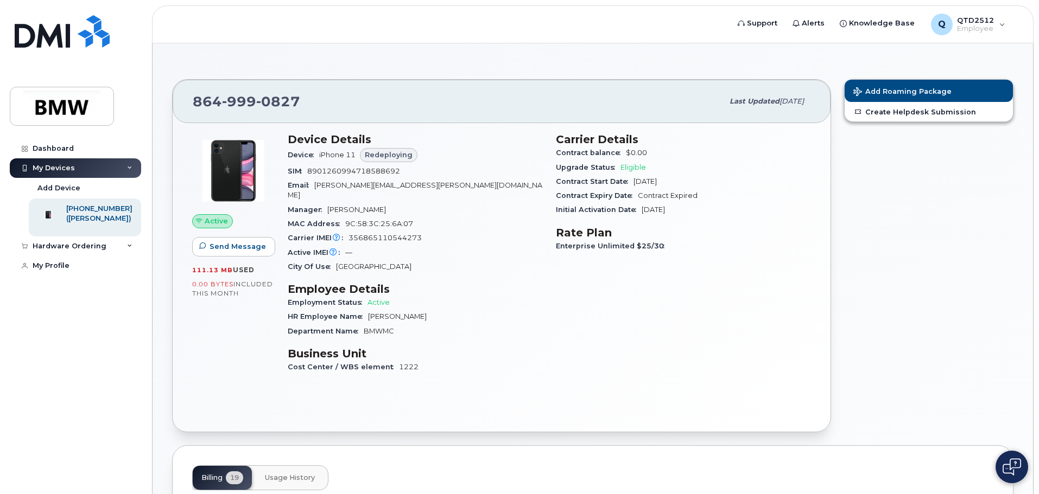
click at [422, 161] on div "Device iPhone 11 Redeploying" at bounding box center [415, 155] width 255 height 18
click at [229, 245] on span "Send Message" at bounding box center [238, 247] width 56 height 10
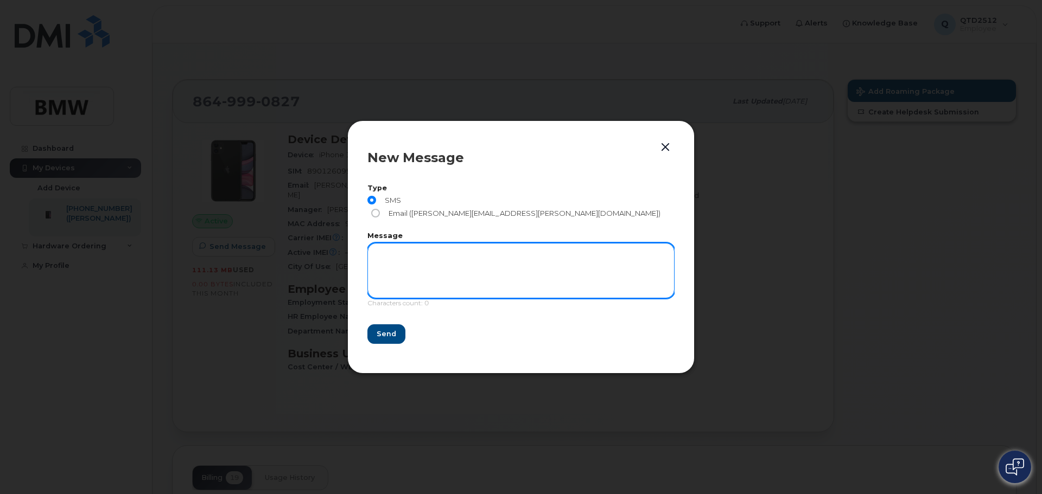
click at [424, 252] on textarea at bounding box center [520, 270] width 307 height 55
type textarea "CC correction. CC is 2941."
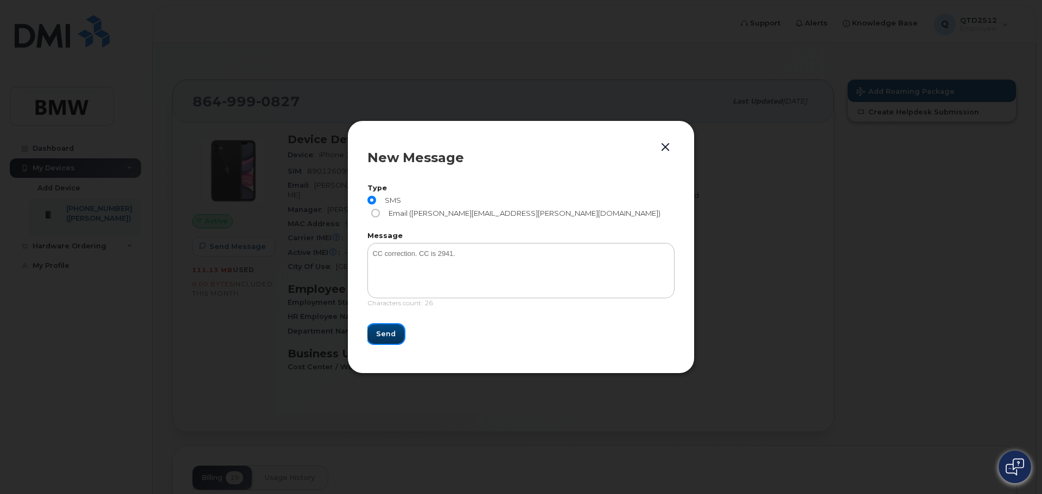
click at [386, 329] on span "Send" at bounding box center [386, 334] width 20 height 10
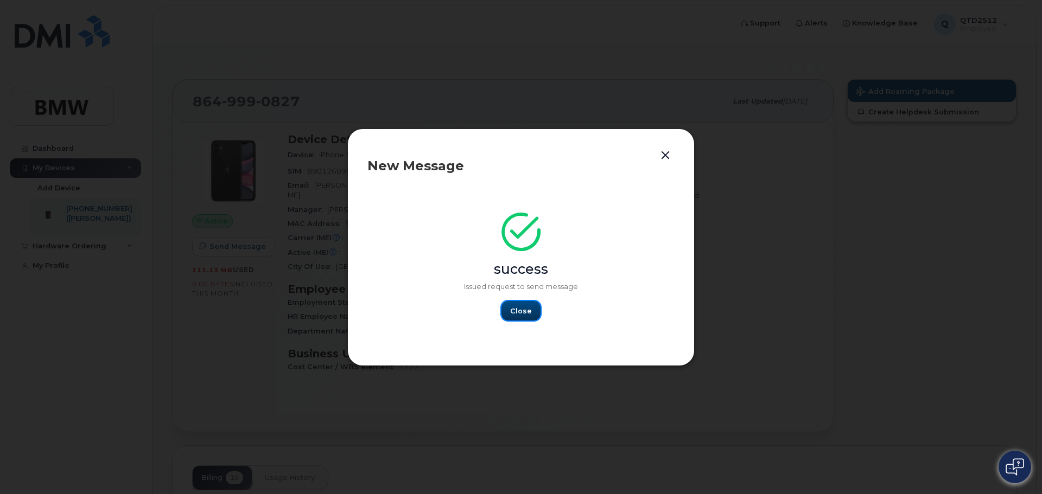
click at [523, 310] on span "Close" at bounding box center [521, 311] width 22 height 10
